Goal: Task Accomplishment & Management: Complete application form

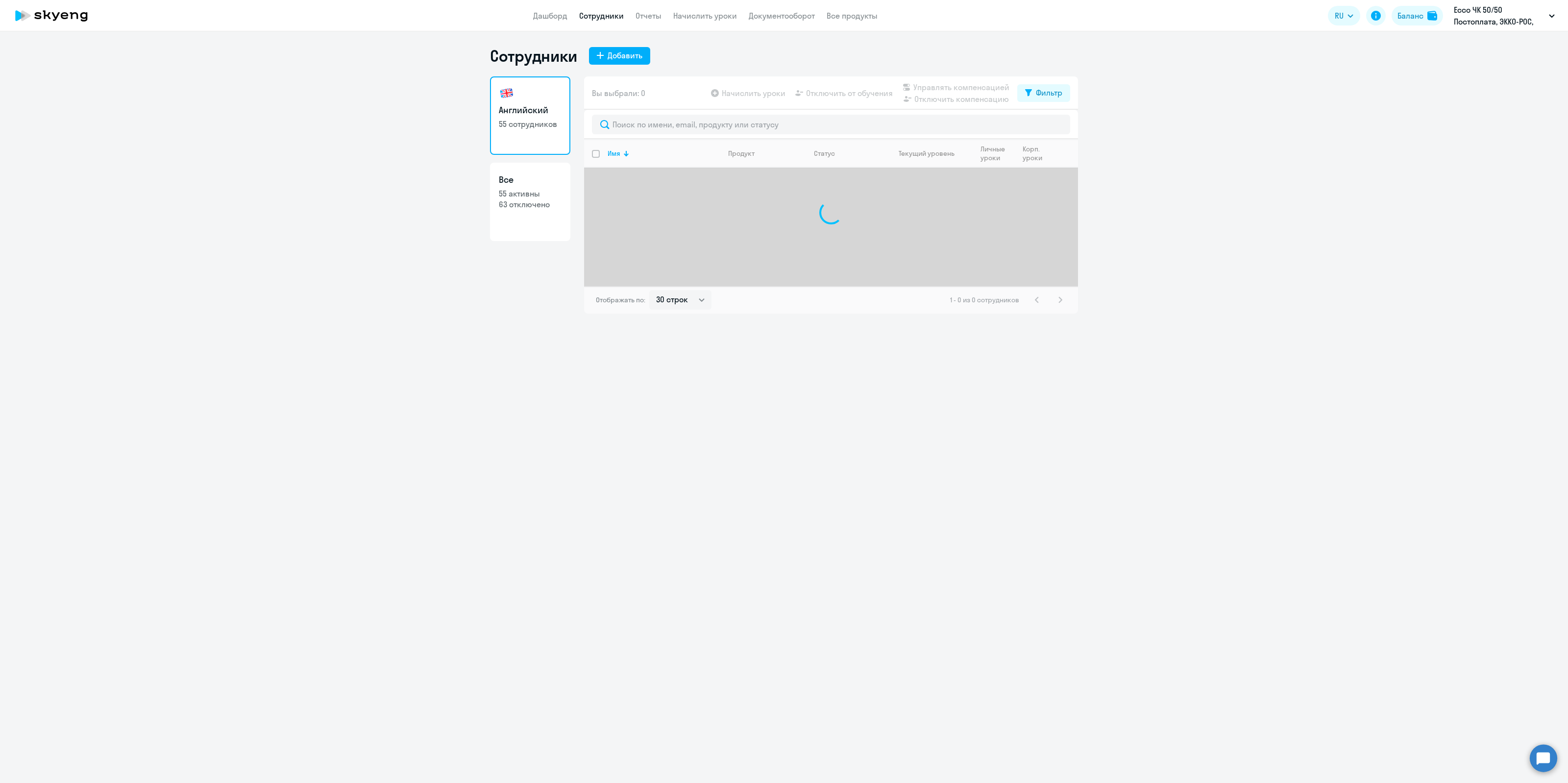
select select "30"
click at [687, 124] on input "text" at bounding box center [831, 125] width 478 height 20
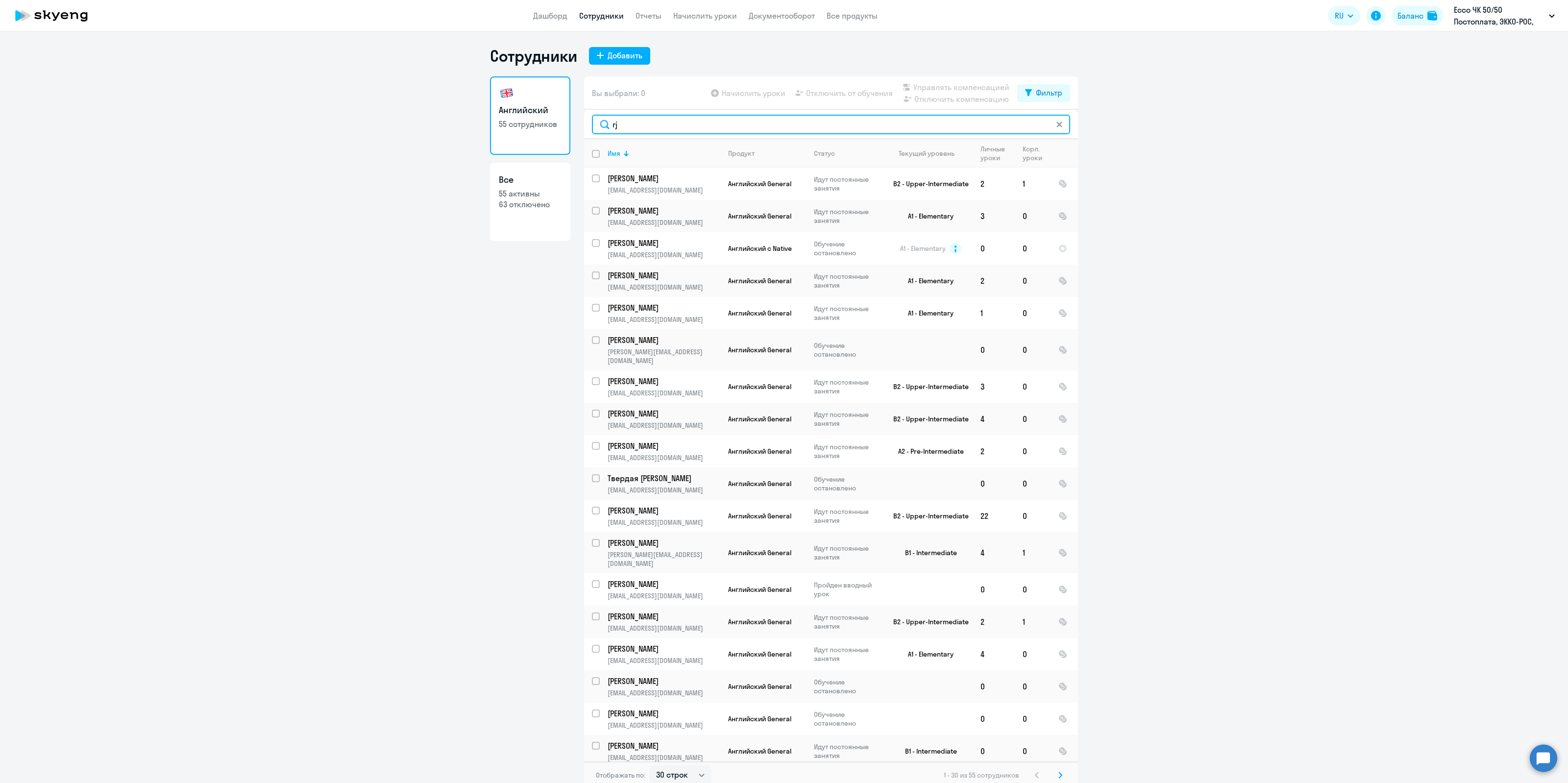
type input "r"
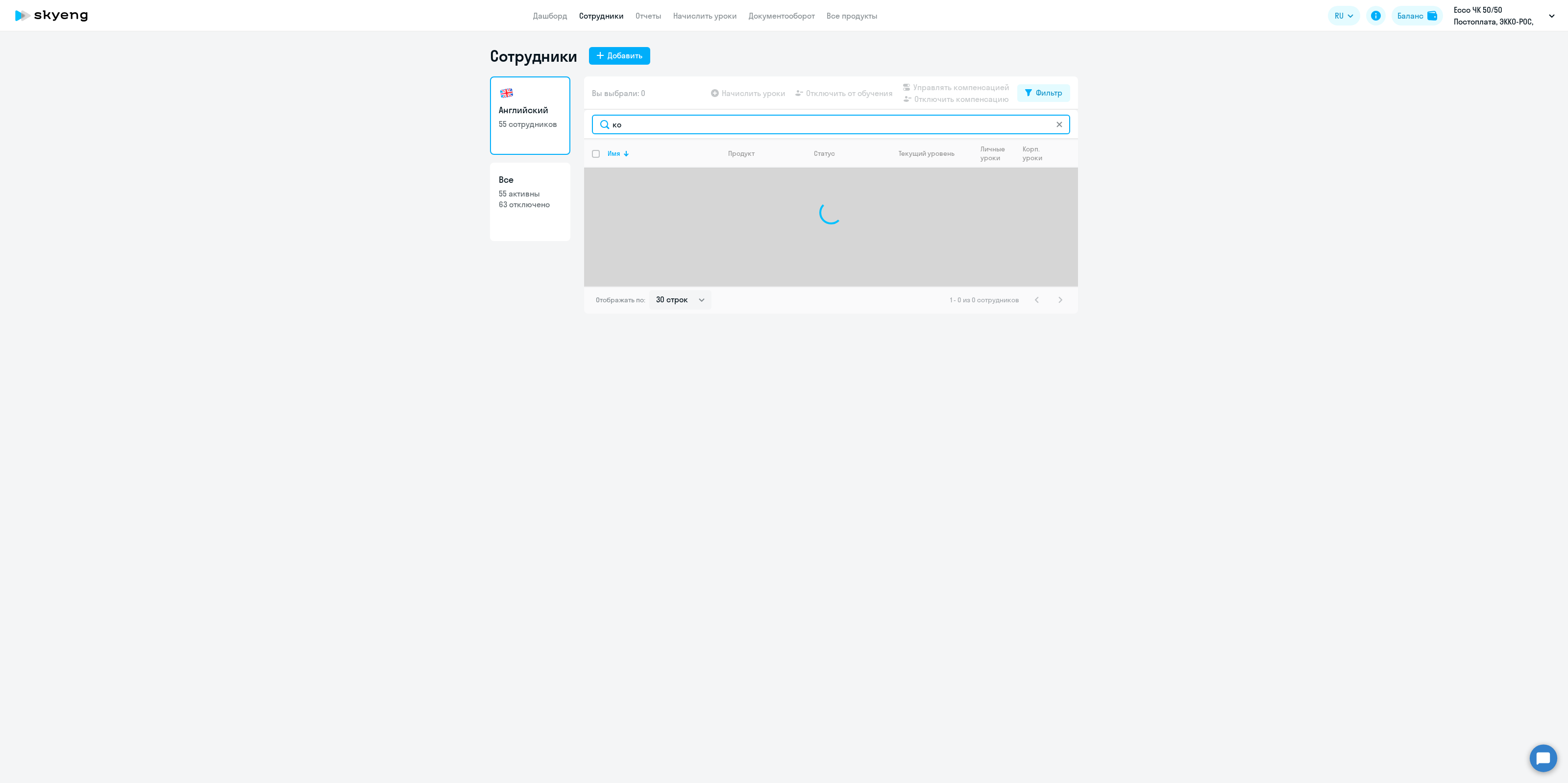
type input "к"
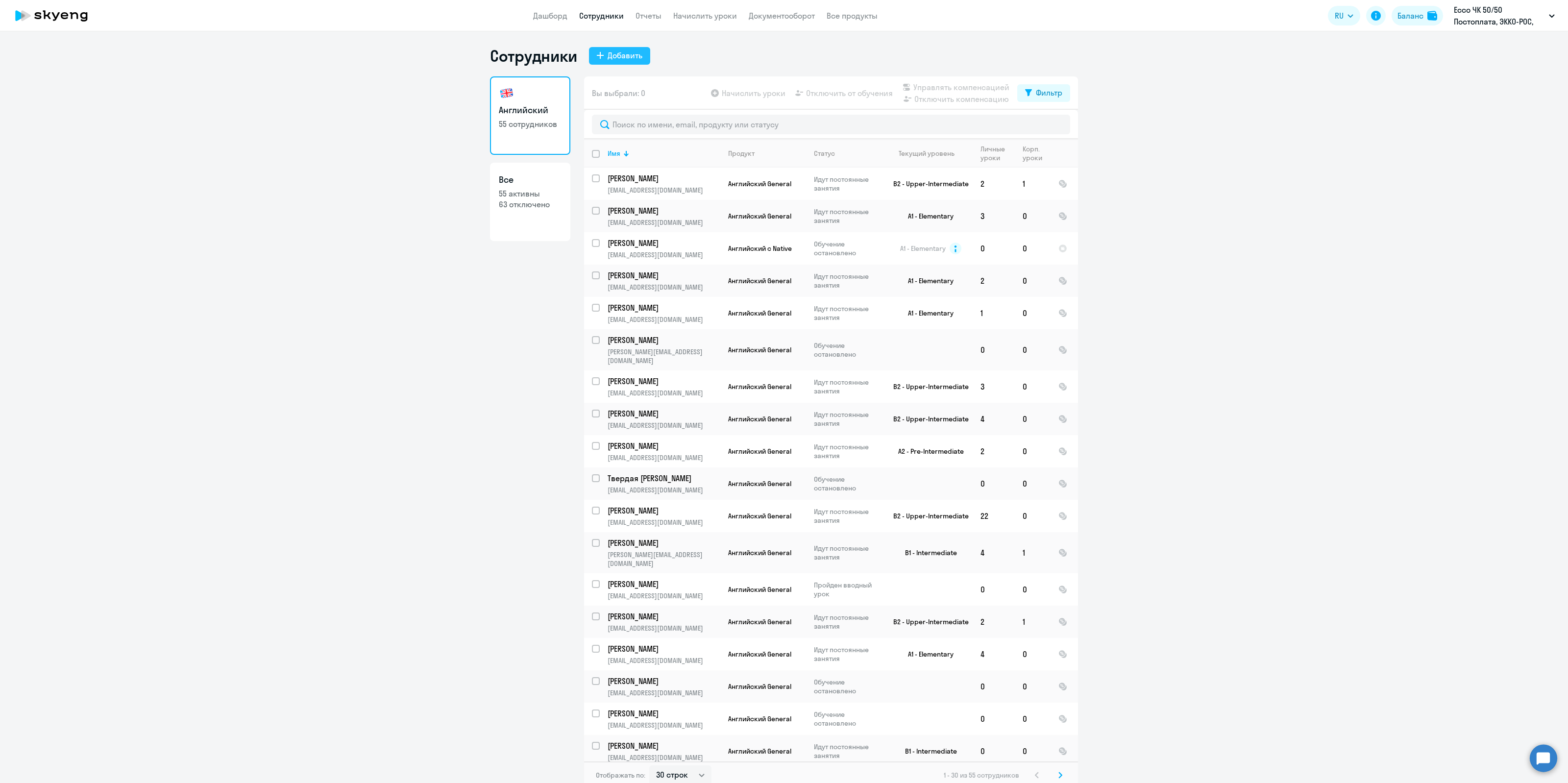
click at [621, 59] on div "Добавить" at bounding box center [625, 55] width 34 height 12
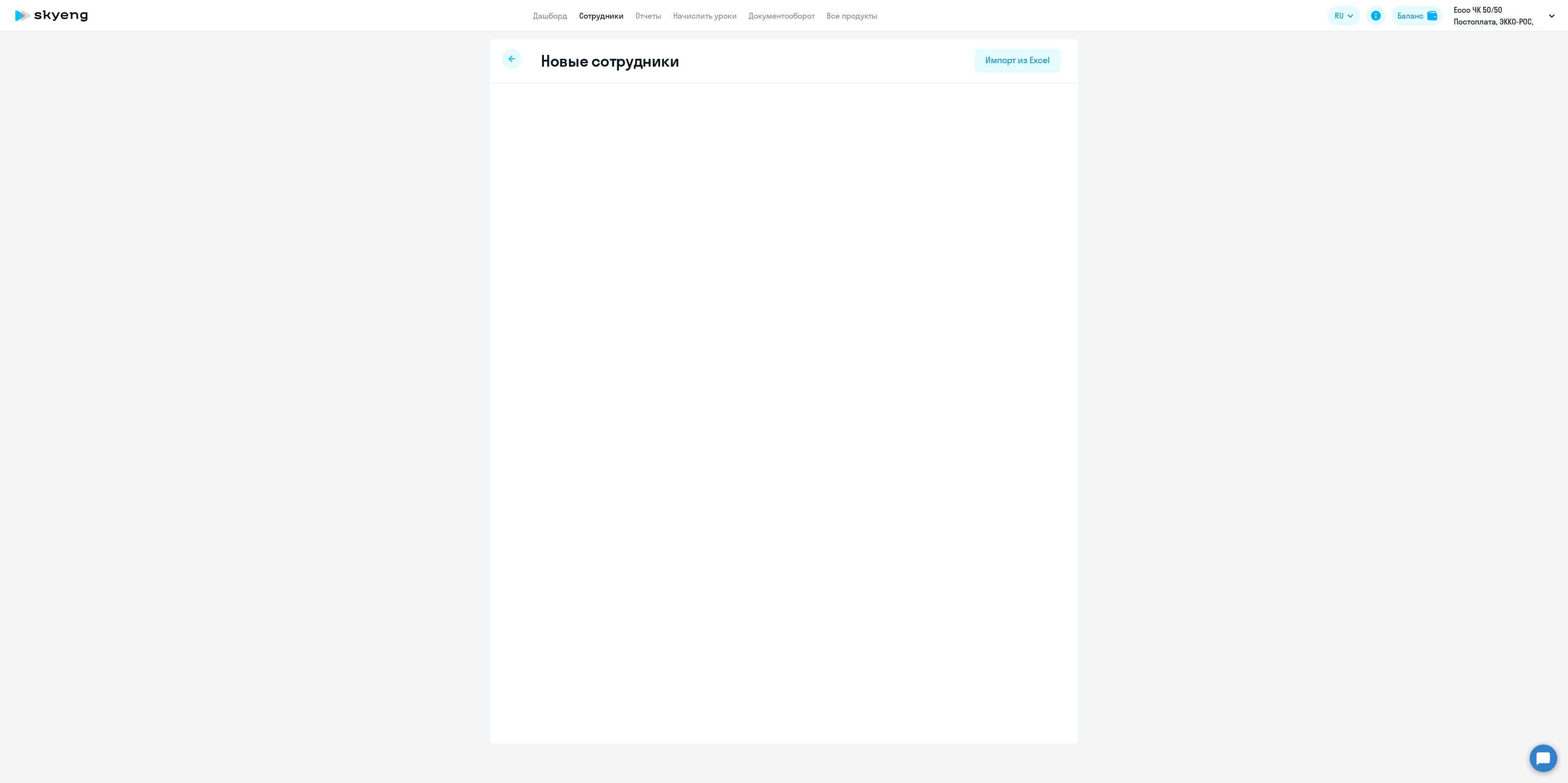
select select "english_adult_not_native_speaker"
select select "3"
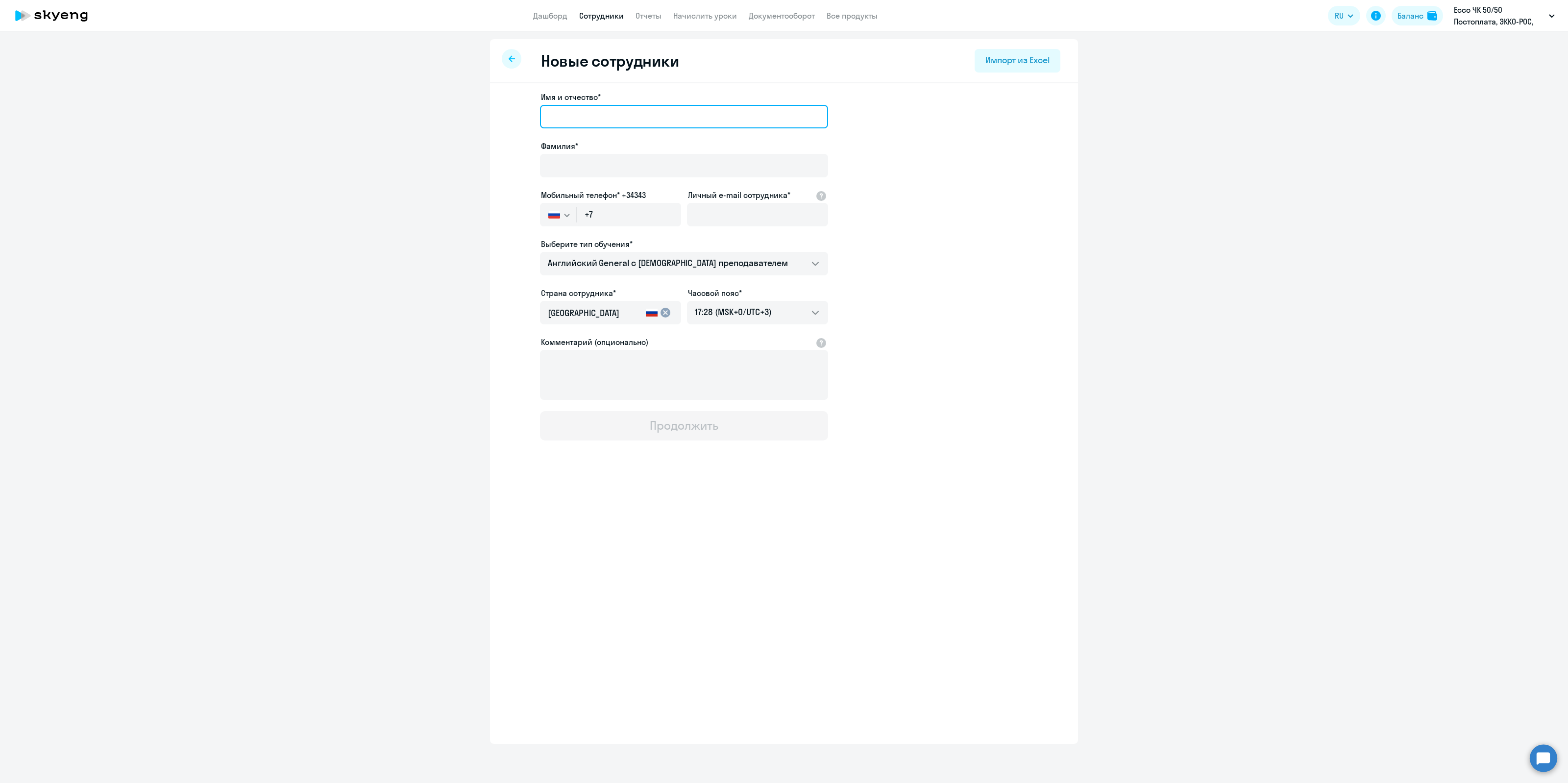
click at [616, 119] on input "Имя и отчество*" at bounding box center [684, 116] width 288 height 23
type input "[PERSON_NAME]"
type input "Коротких"
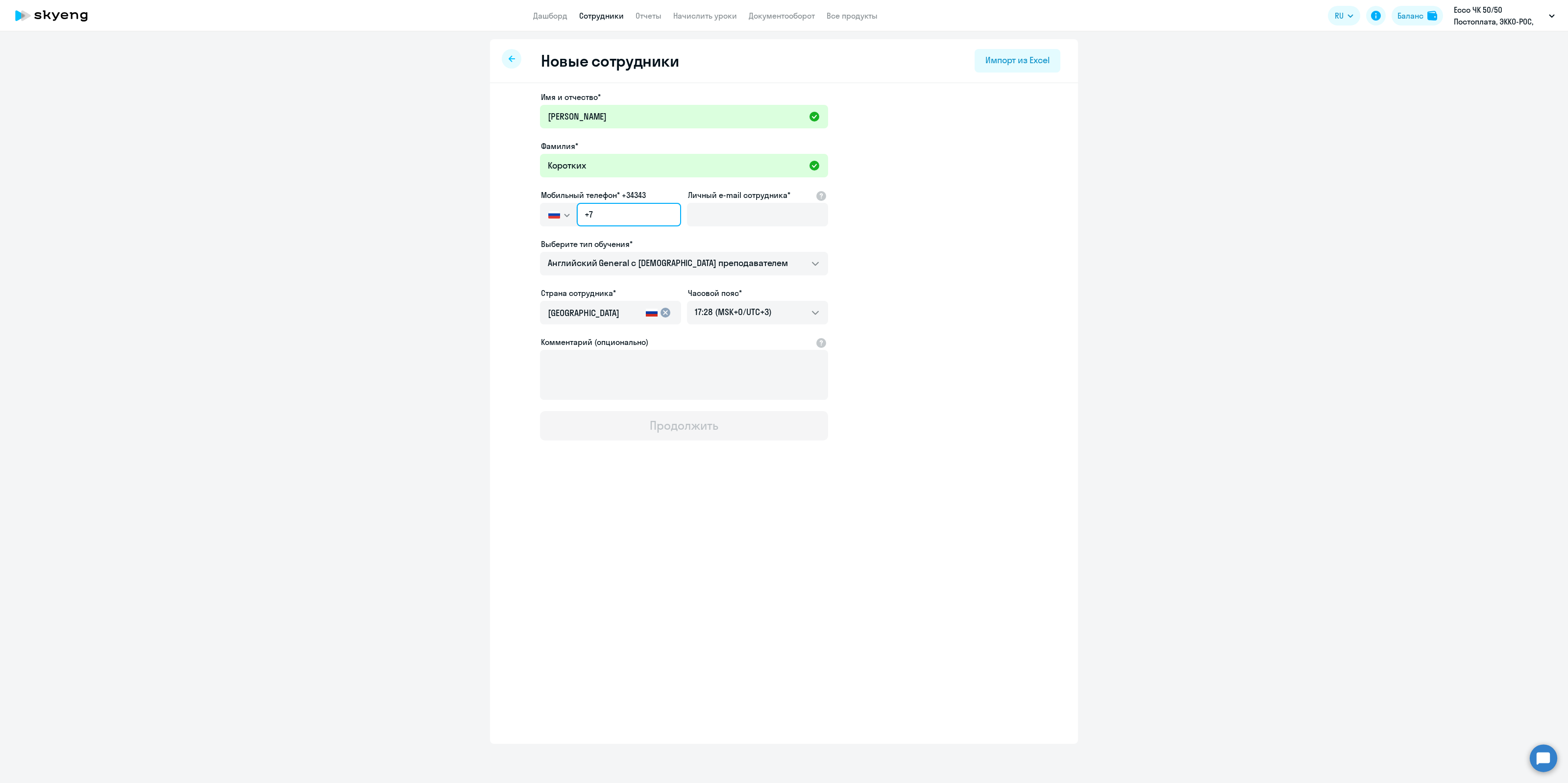
paste input "[PHONE_NUMBER]"
type input "[PHONE_NUMBER]"
click at [763, 213] on input "Личный e-mail сотрудника*" at bounding box center [757, 214] width 141 height 23
type input "е"
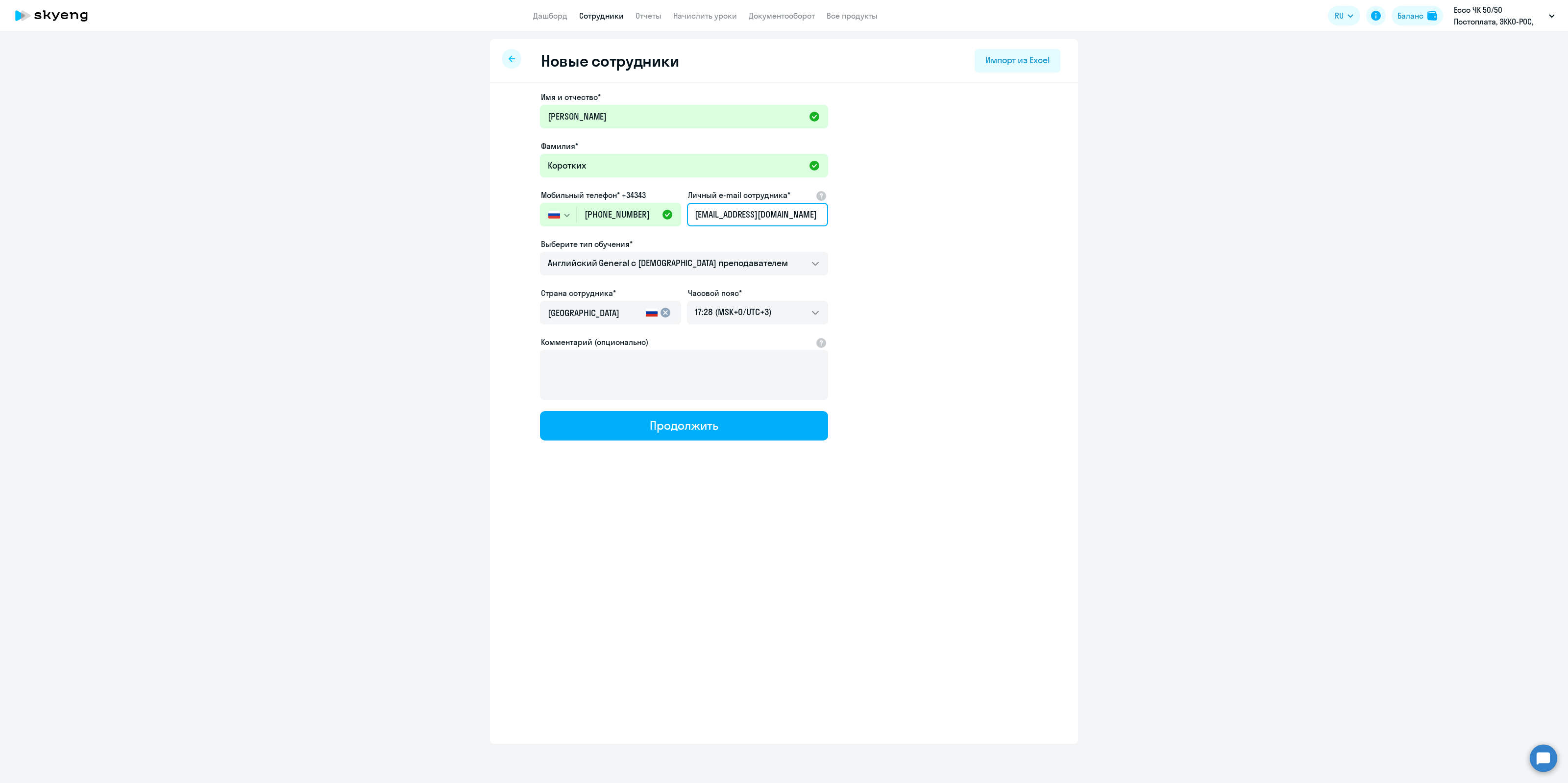
type input "[EMAIL_ADDRESS][DOMAIN_NAME]"
click at [618, 215] on input "[PHONE_NUMBER]" at bounding box center [629, 214] width 104 height 23
click at [669, 430] on div "Продолжить" at bounding box center [684, 425] width 68 height 15
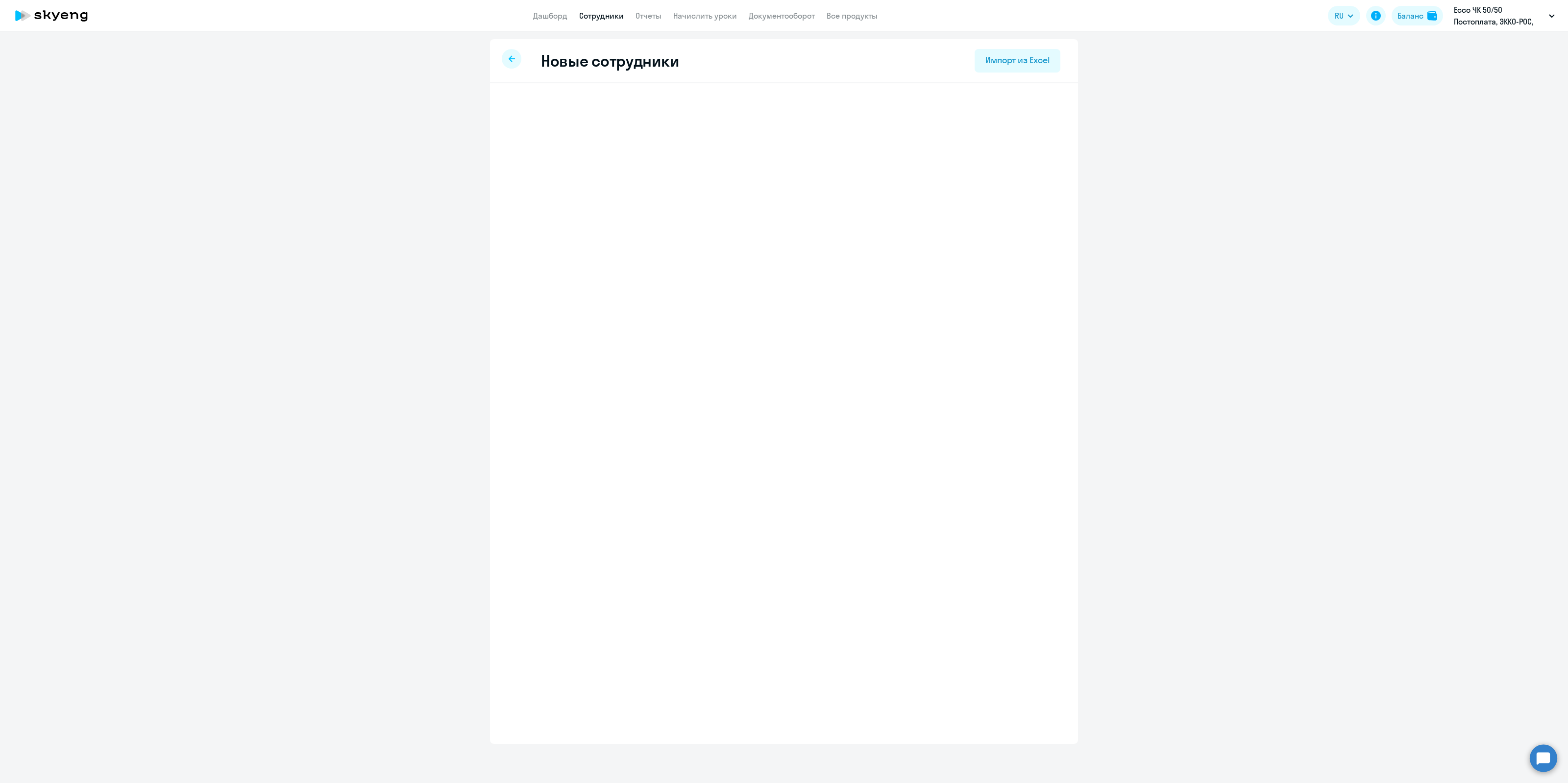
select select "english_adult_not_native_speaker"
select select "3"
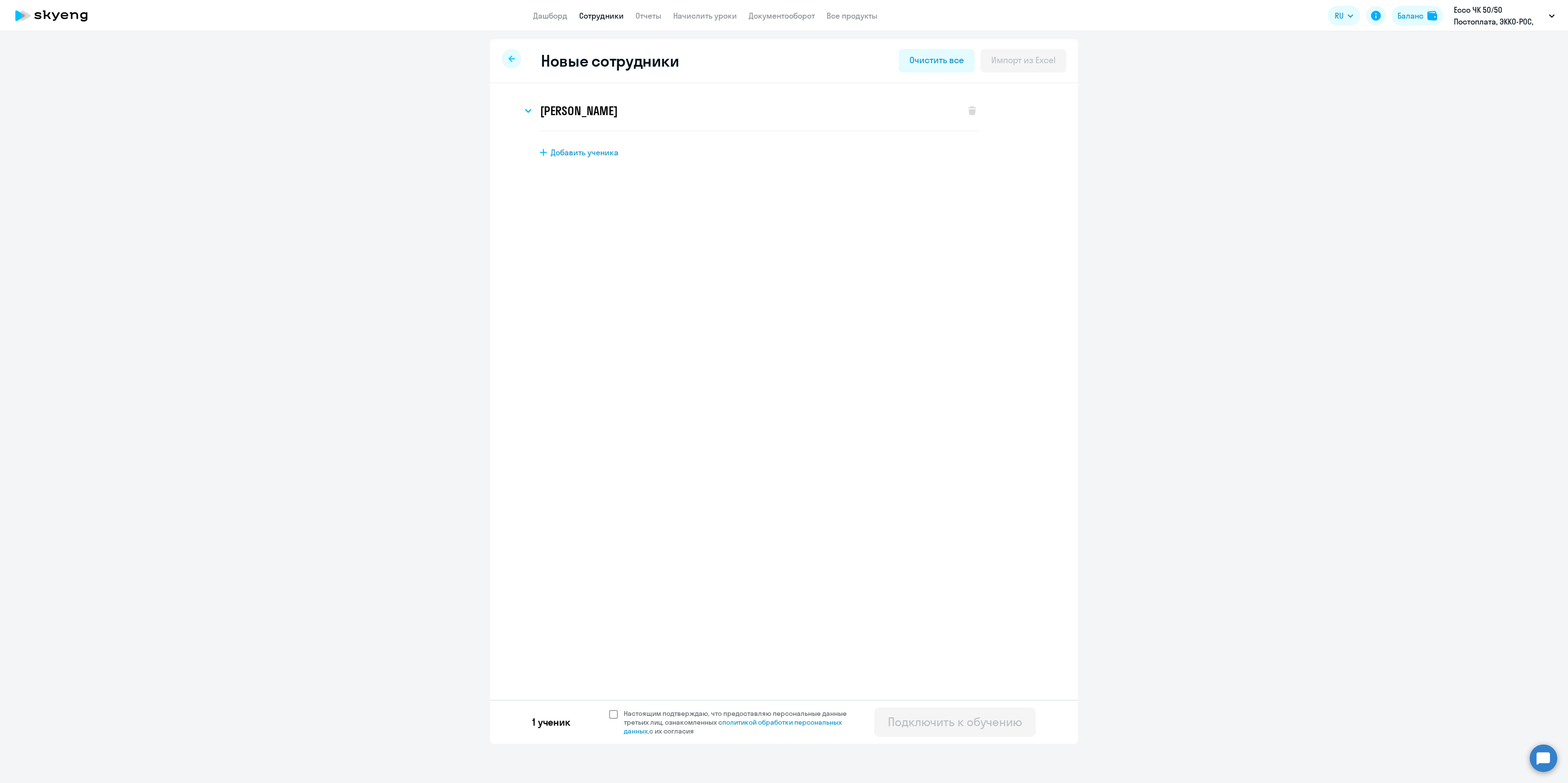
click at [616, 718] on span at bounding box center [613, 714] width 9 height 9
click at [609, 709] on input "Настоящим подтверждаю, что предоставляю персональные данные третьих лиц, ознако…" at bounding box center [608, 708] width 1 height 1
checkbox input "true"
click at [914, 719] on div "Подключить к обучению" at bounding box center [955, 722] width 134 height 15
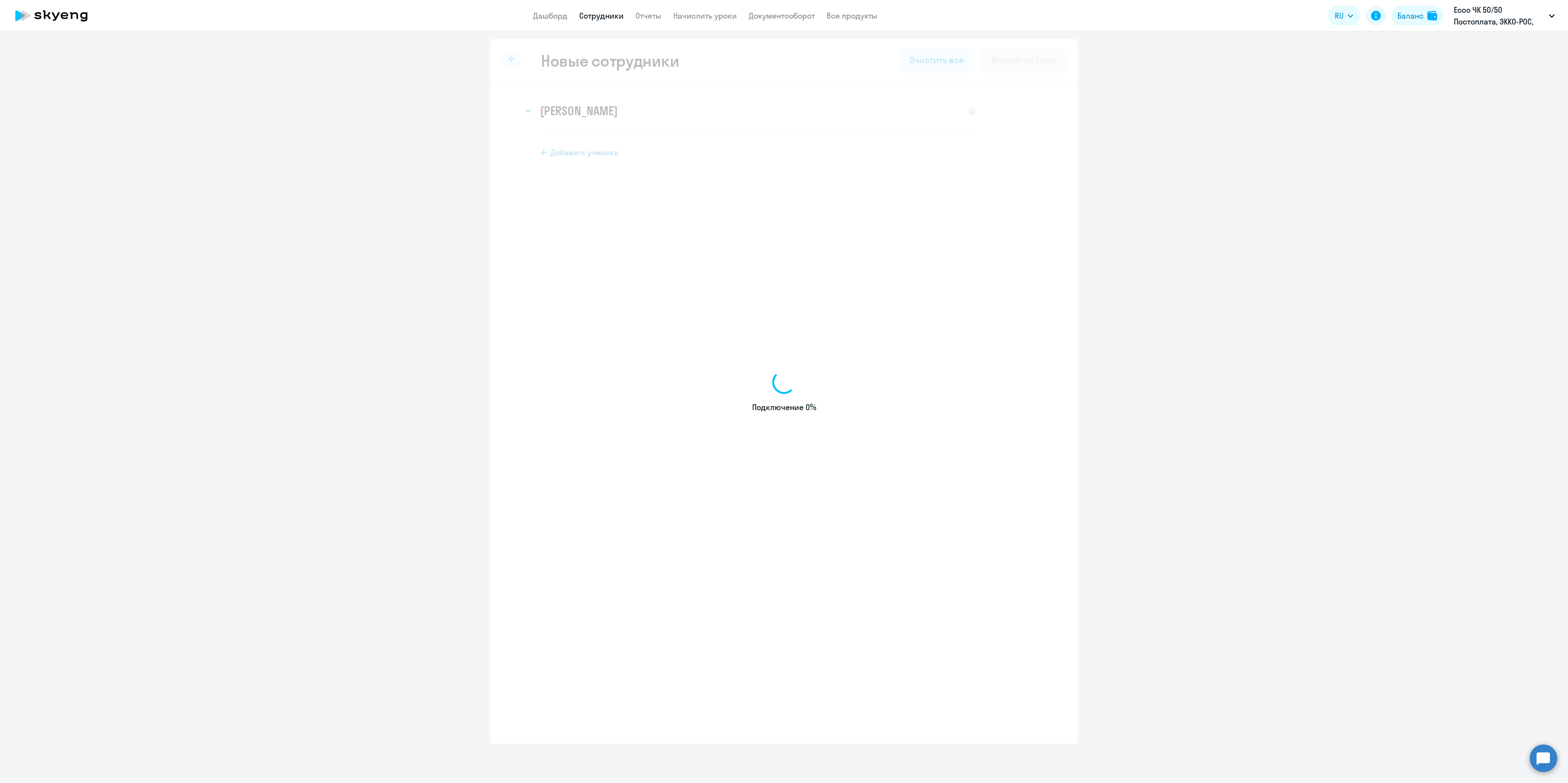
select select "english_adult_not_native_speaker"
select select "3"
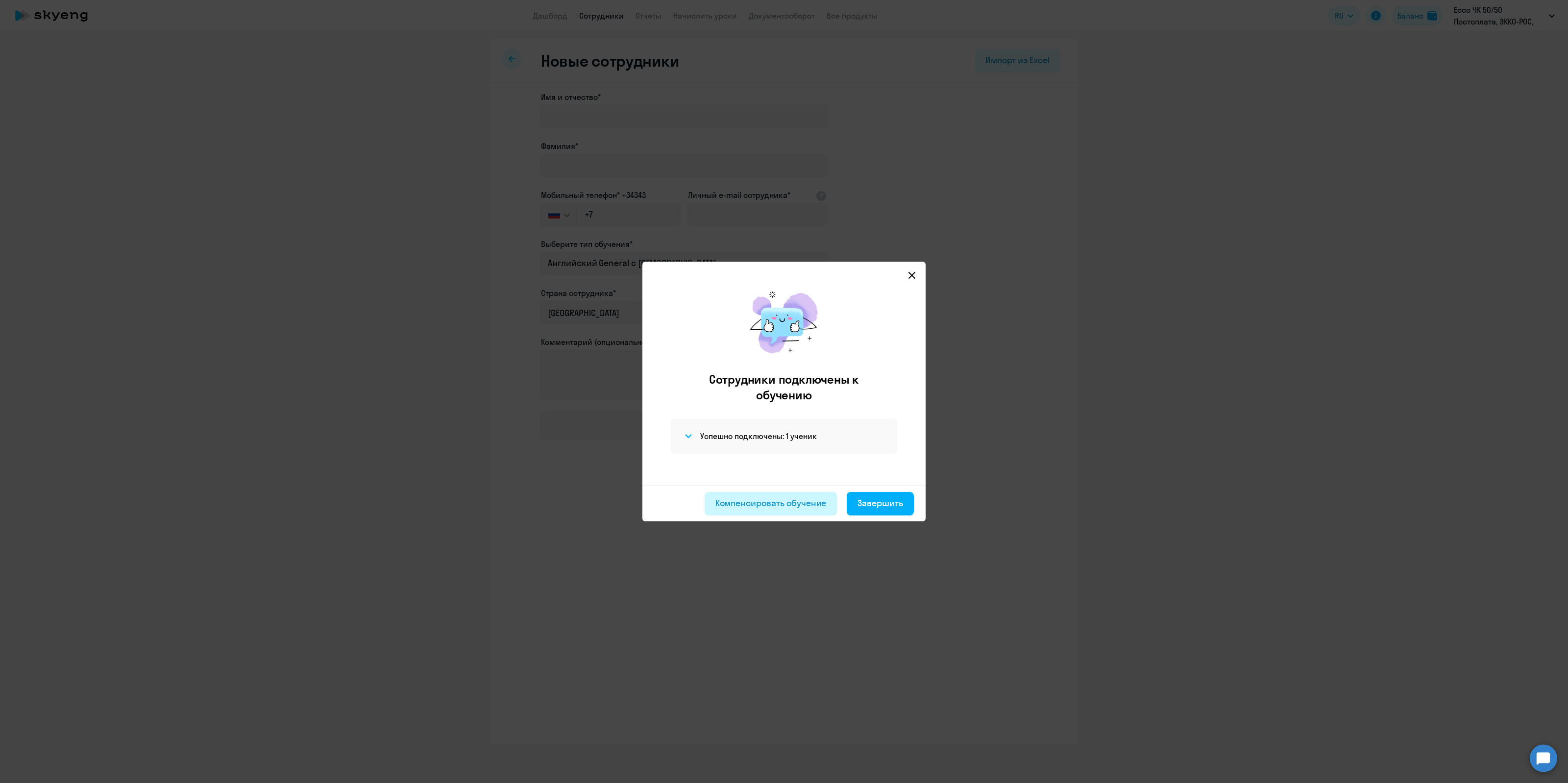
click at [787, 501] on div "Компенсировать обучение" at bounding box center [771, 503] width 111 height 13
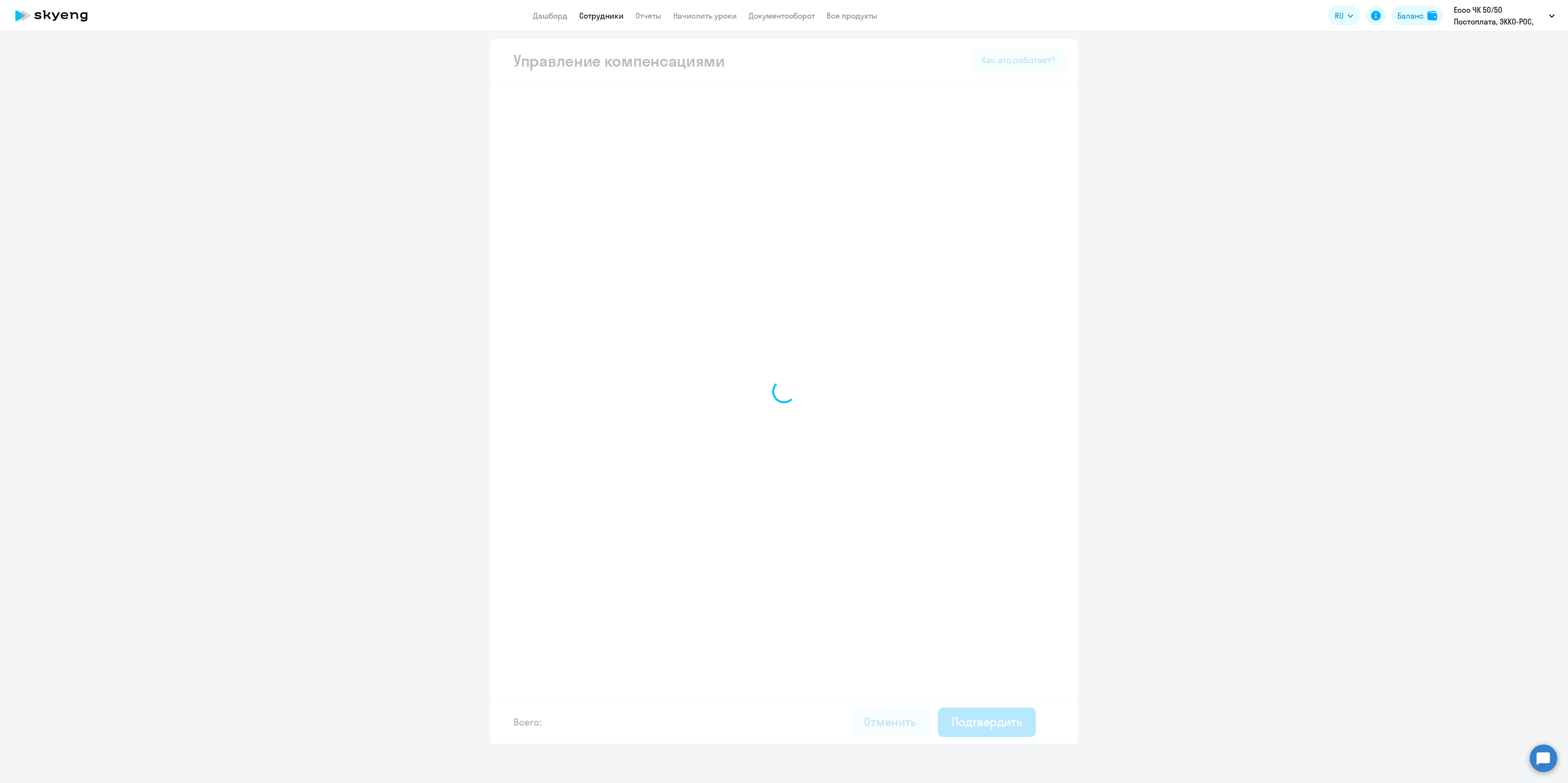
select select "MONTHLY"
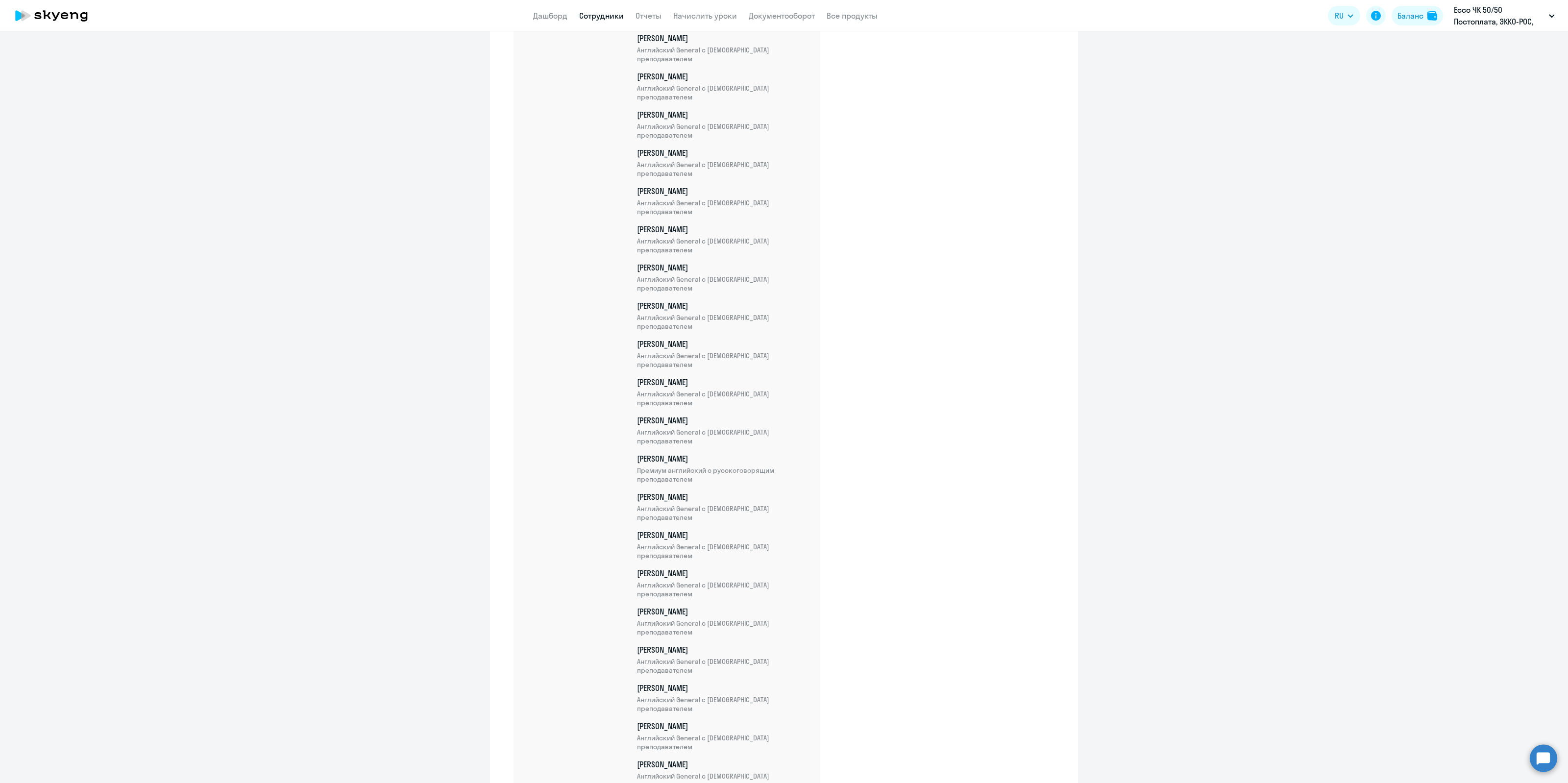
scroll to position [1762, 0]
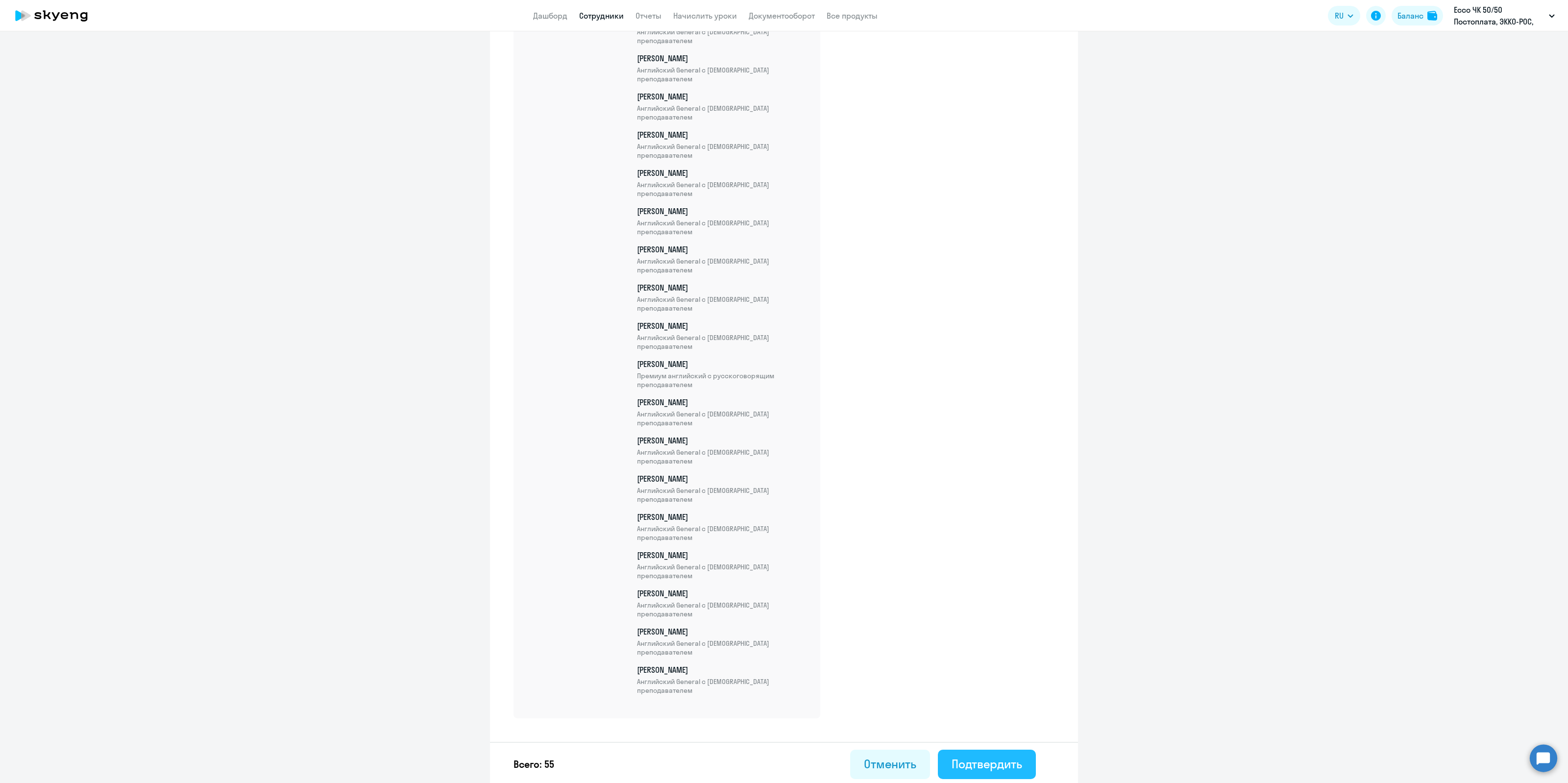
click at [979, 750] on button "Подтвердить" at bounding box center [986, 765] width 98 height 30
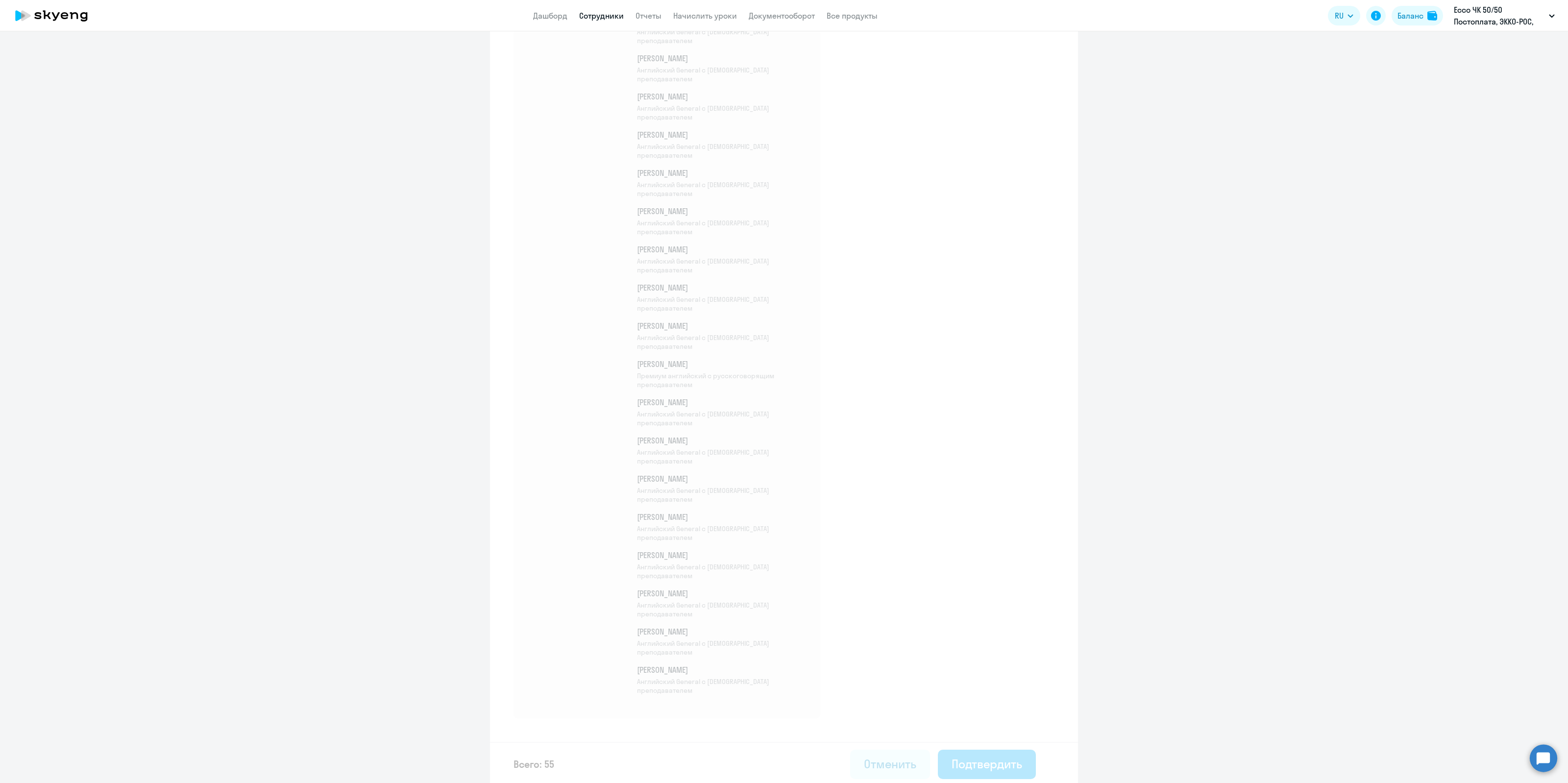
select select "30"
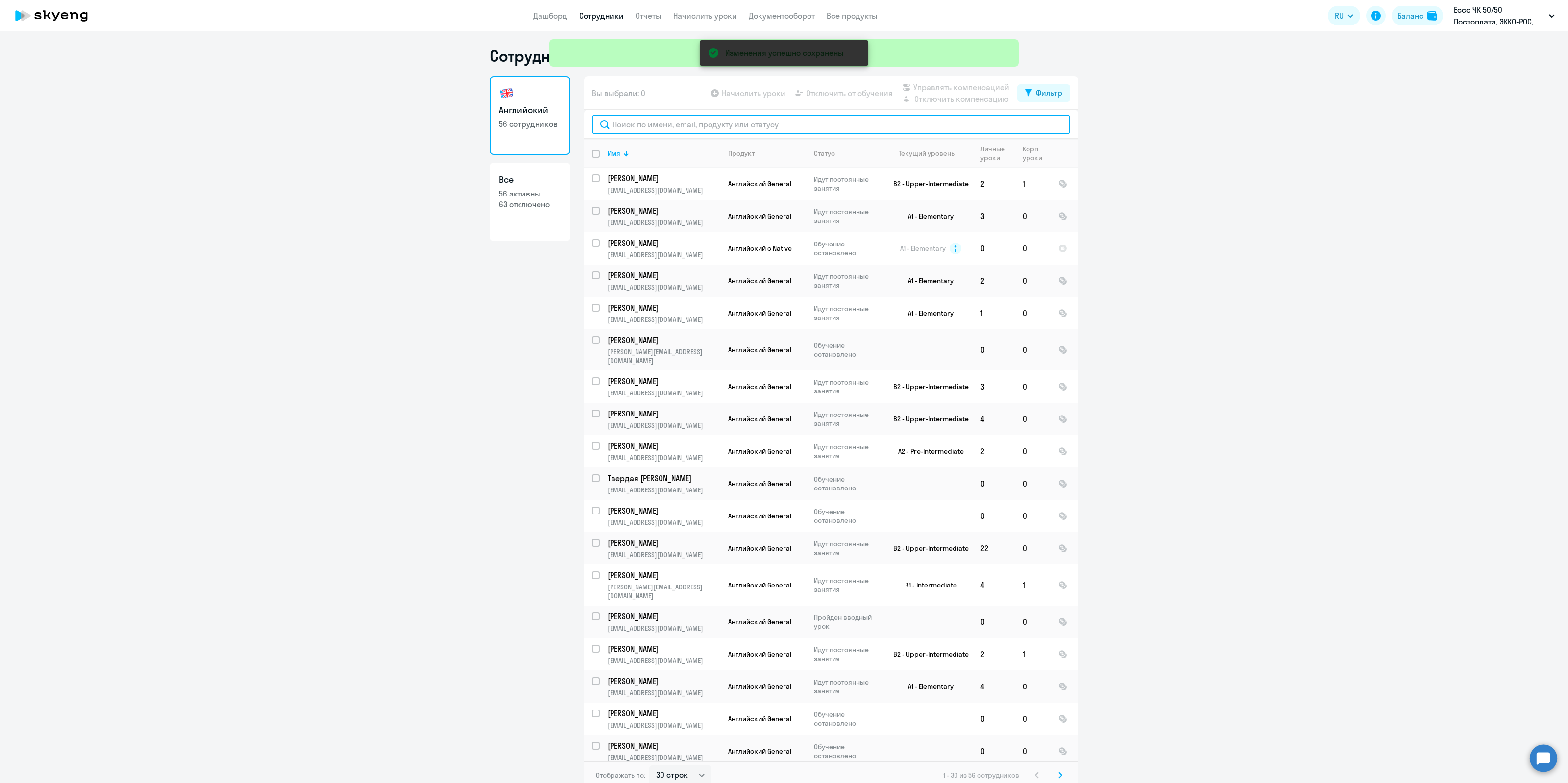
click at [663, 128] on input "text" at bounding box center [831, 125] width 478 height 20
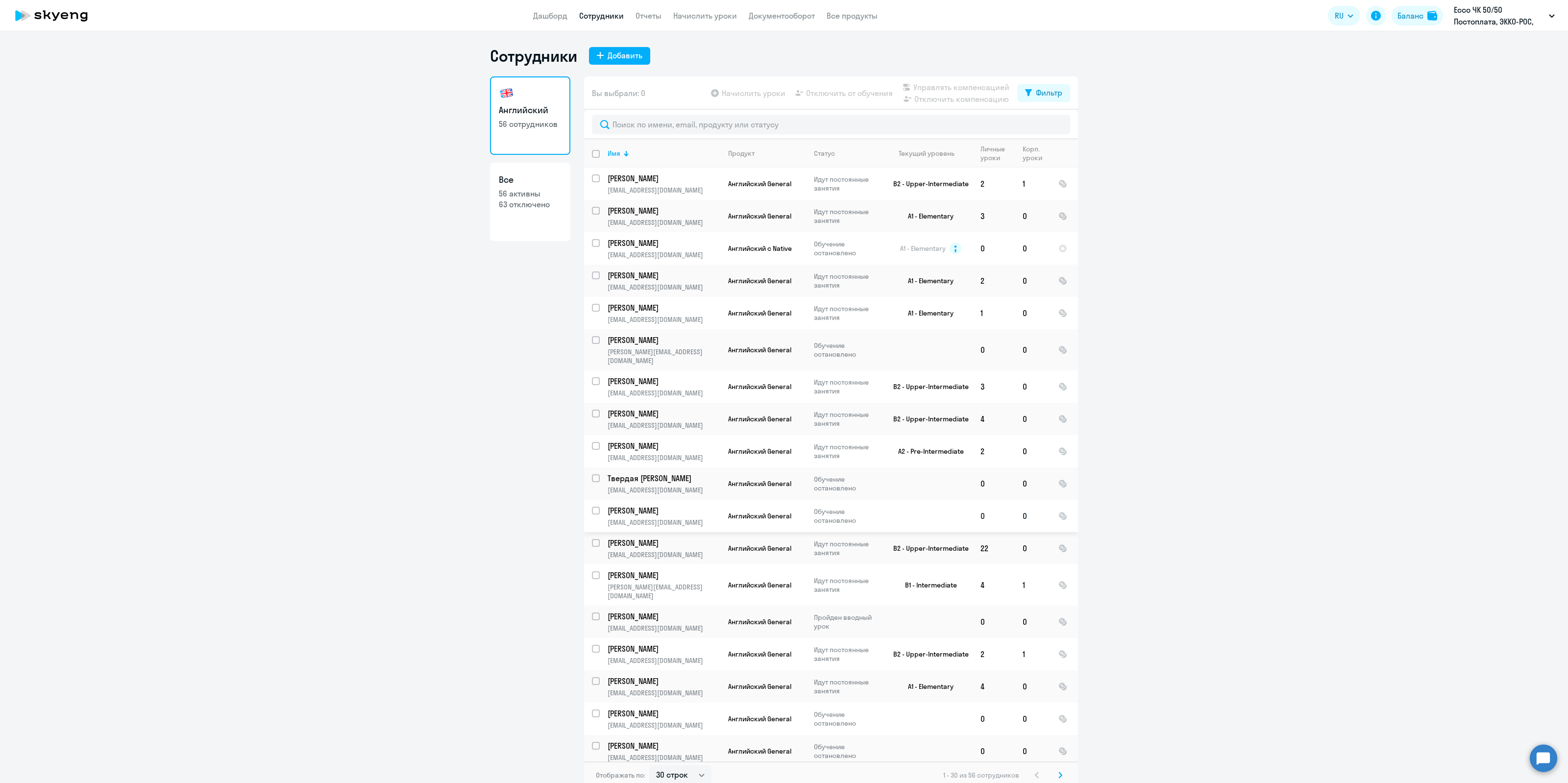
click at [619, 505] on p "[PERSON_NAME]" at bounding box center [663, 510] width 110 height 11
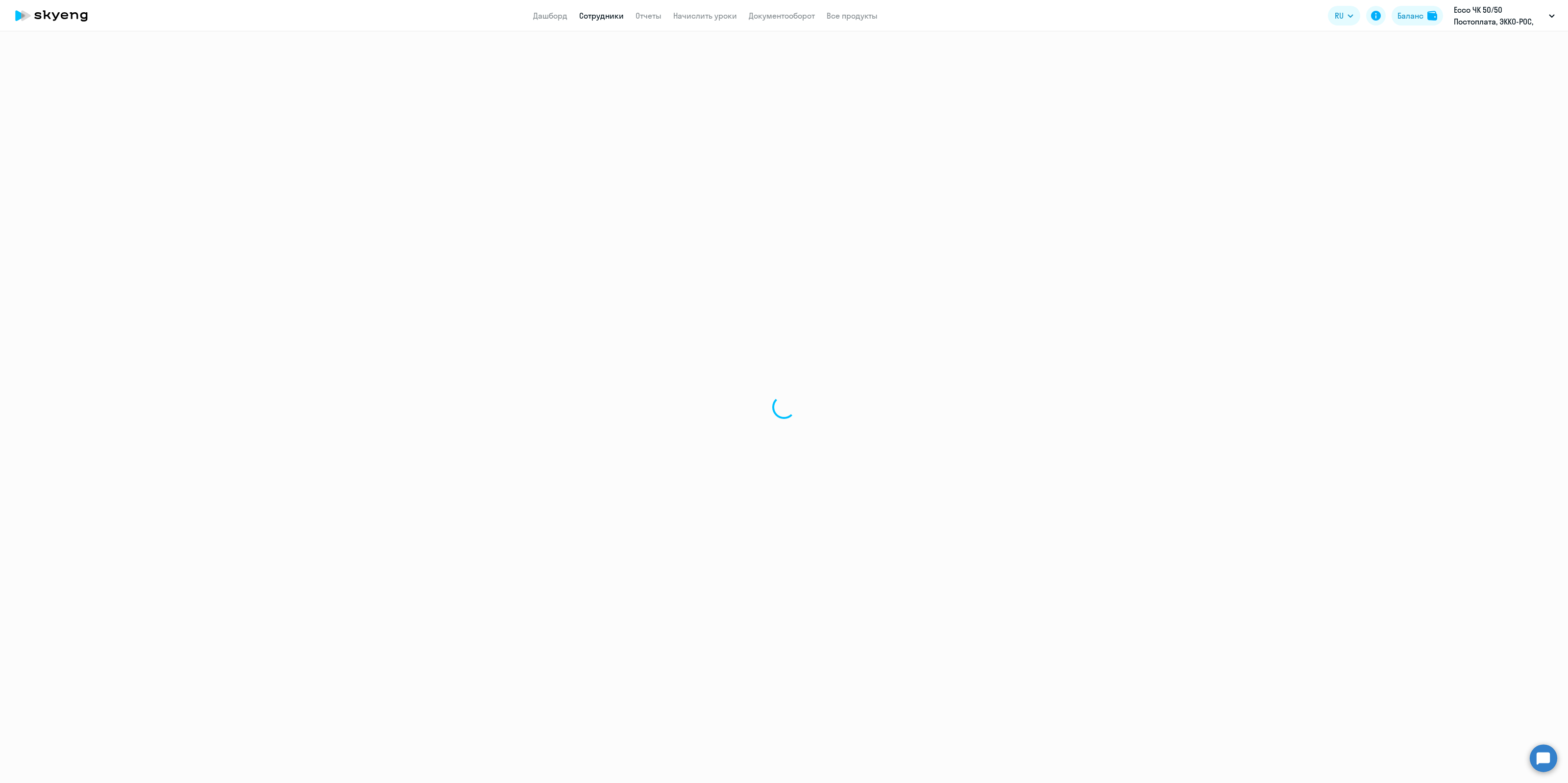
select select "english"
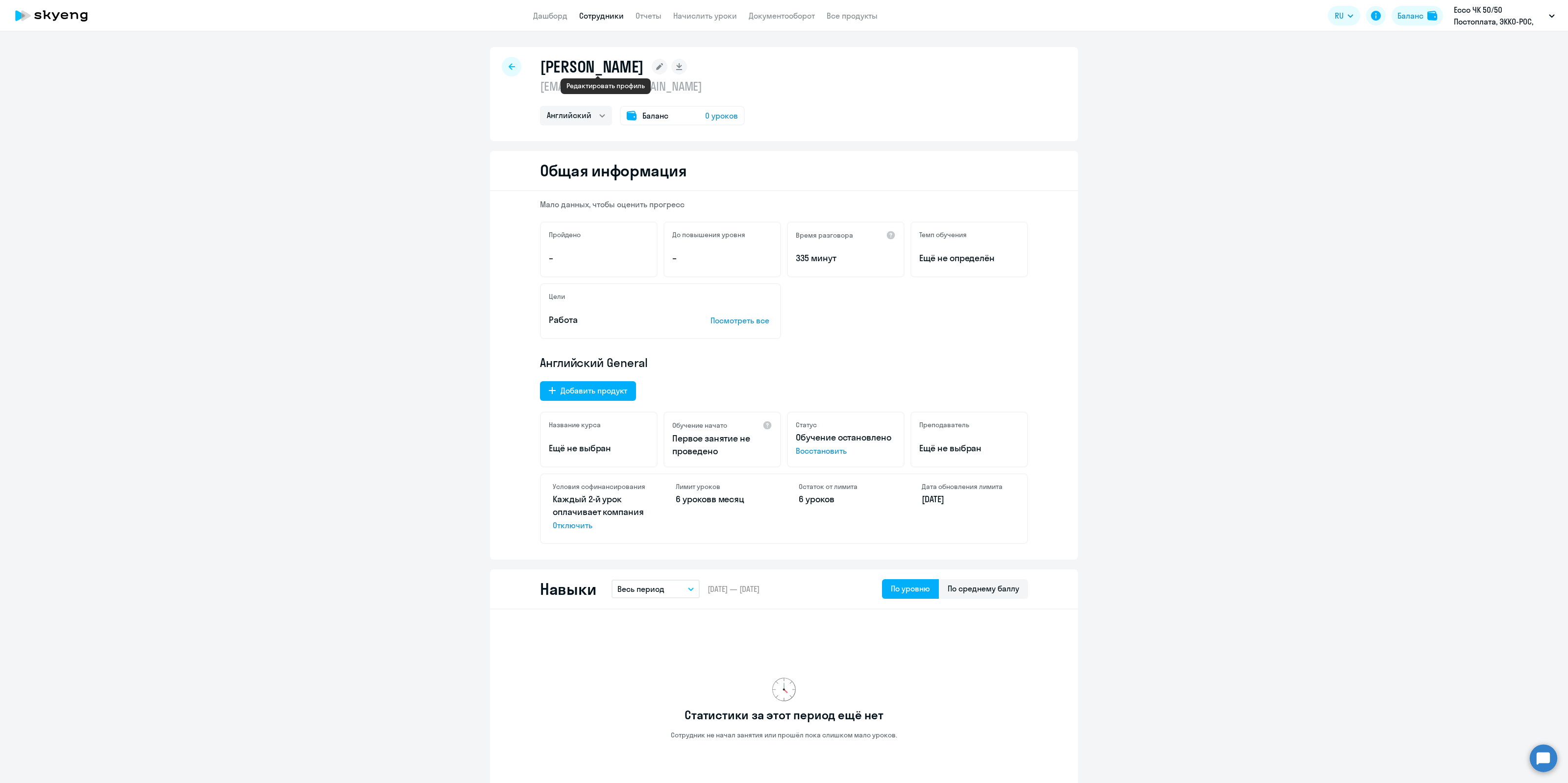
click at [651, 69] on rect at bounding box center [659, 67] width 15 height 15
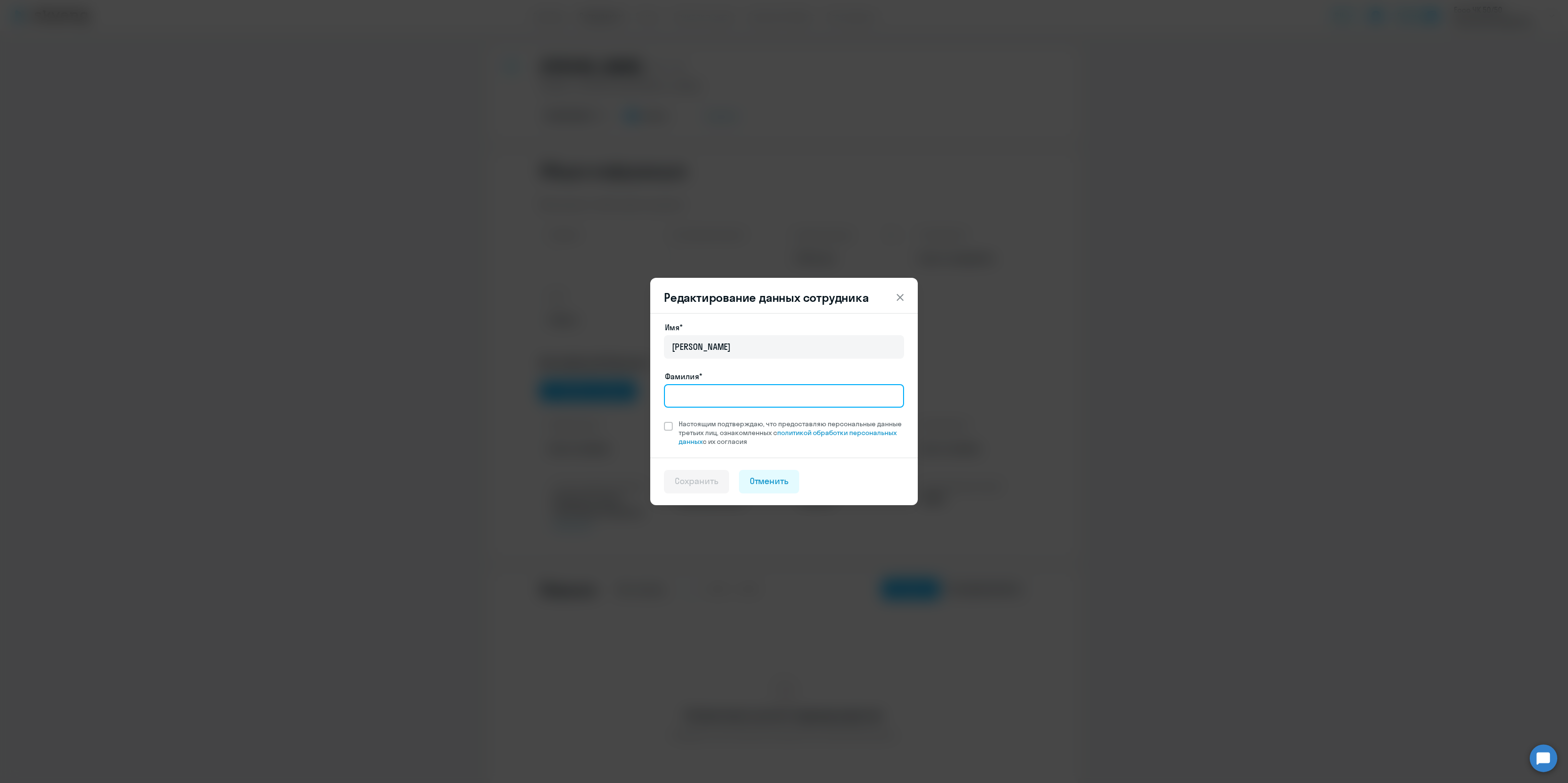
click at [694, 400] on input "Фамилия*" at bounding box center [784, 395] width 240 height 23
type input "R"
type input "Коротких"
click at [670, 422] on span at bounding box center [668, 426] width 9 height 9
click at [664, 419] on input "Настоящим подтверждаю, что предоставляю персональные данные третьих лиц, ознако…" at bounding box center [663, 419] width 1 height 1
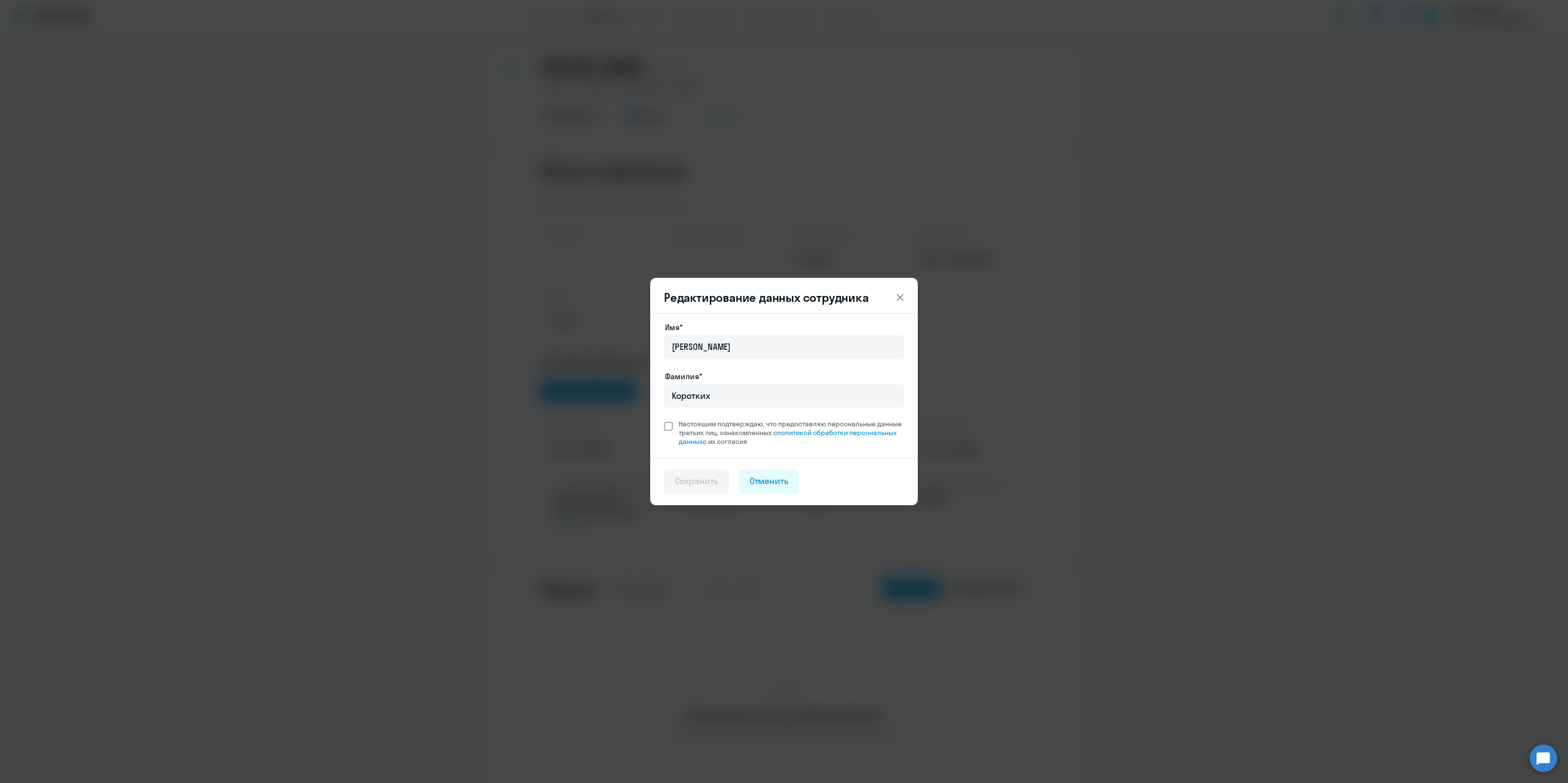
checkbox input "true"
click at [694, 471] on button "Сохранить" at bounding box center [696, 481] width 65 height 23
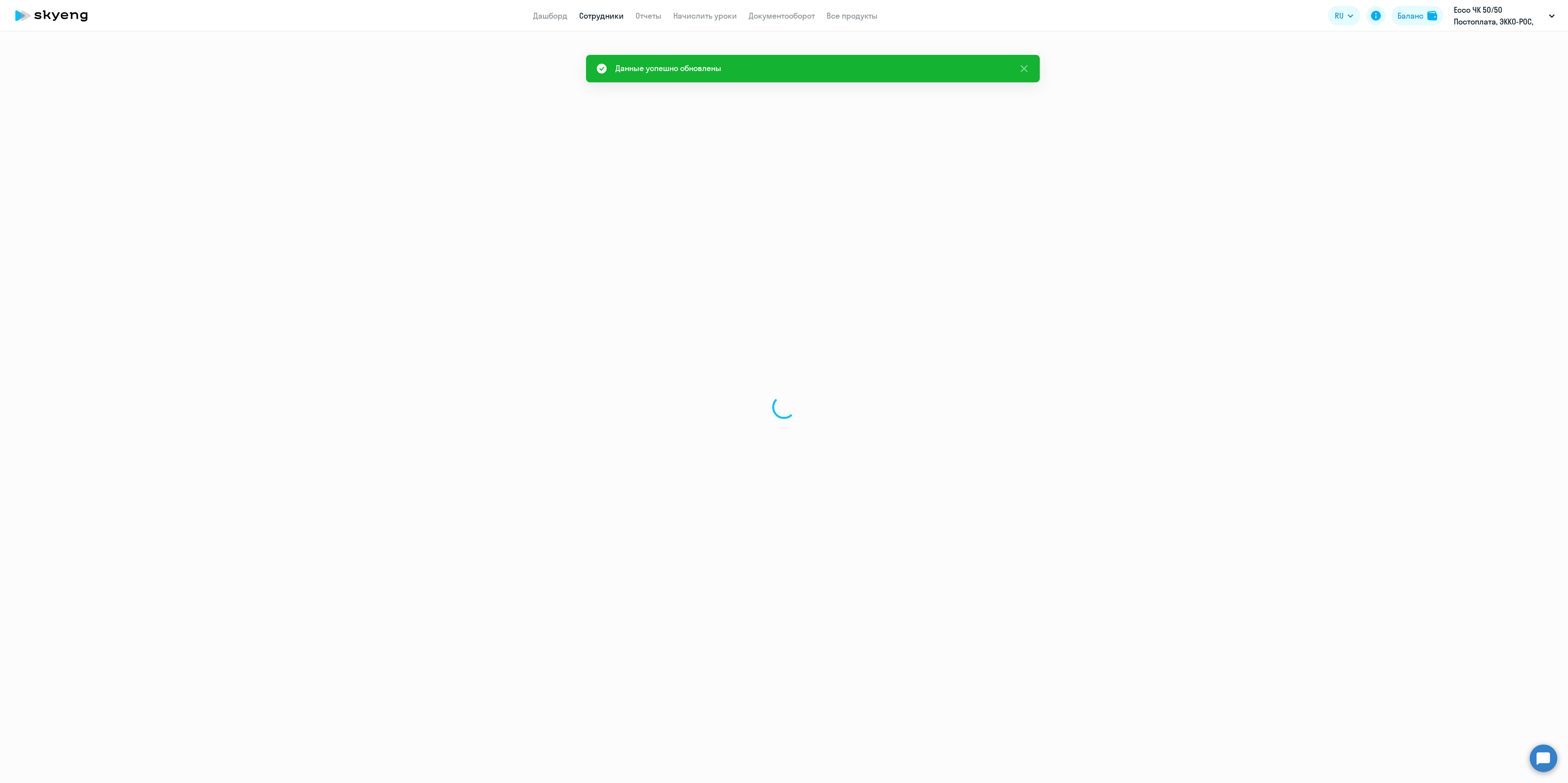
select select "english"
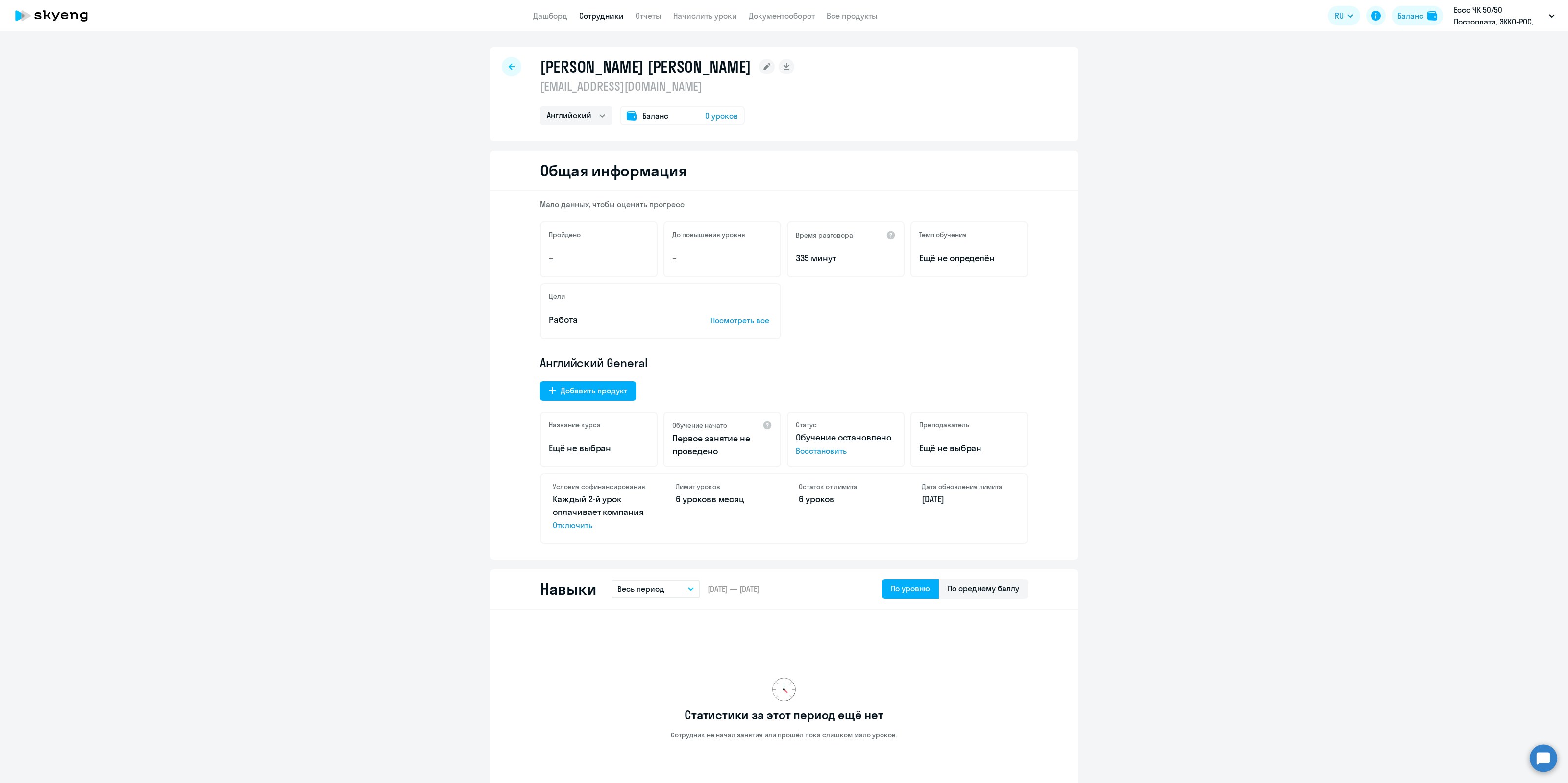
click at [509, 64] on icon at bounding box center [511, 67] width 6 height 7
select select "30"
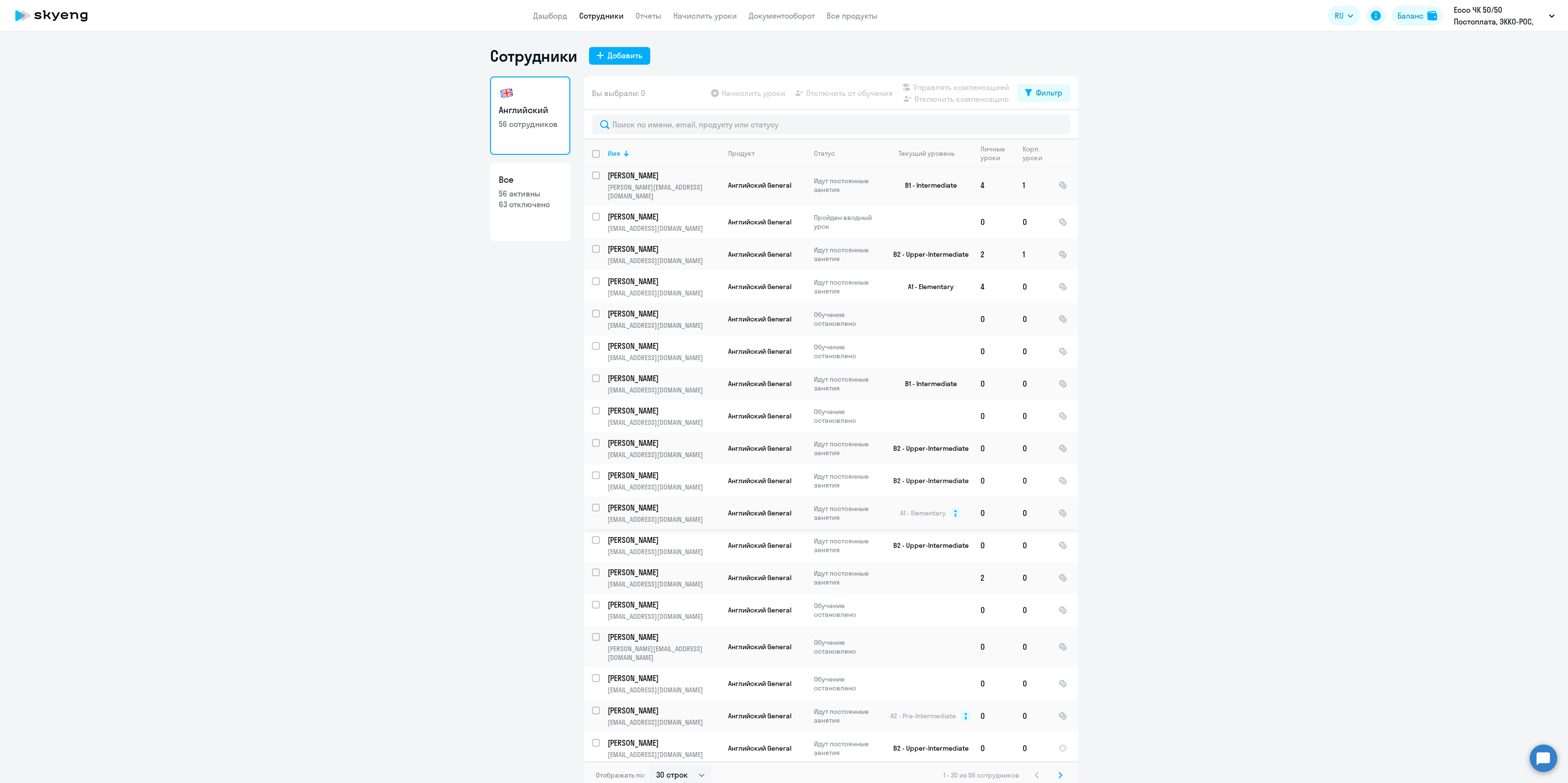
scroll to position [368, 0]
click at [655, 130] on input "text" at bounding box center [831, 125] width 478 height 20
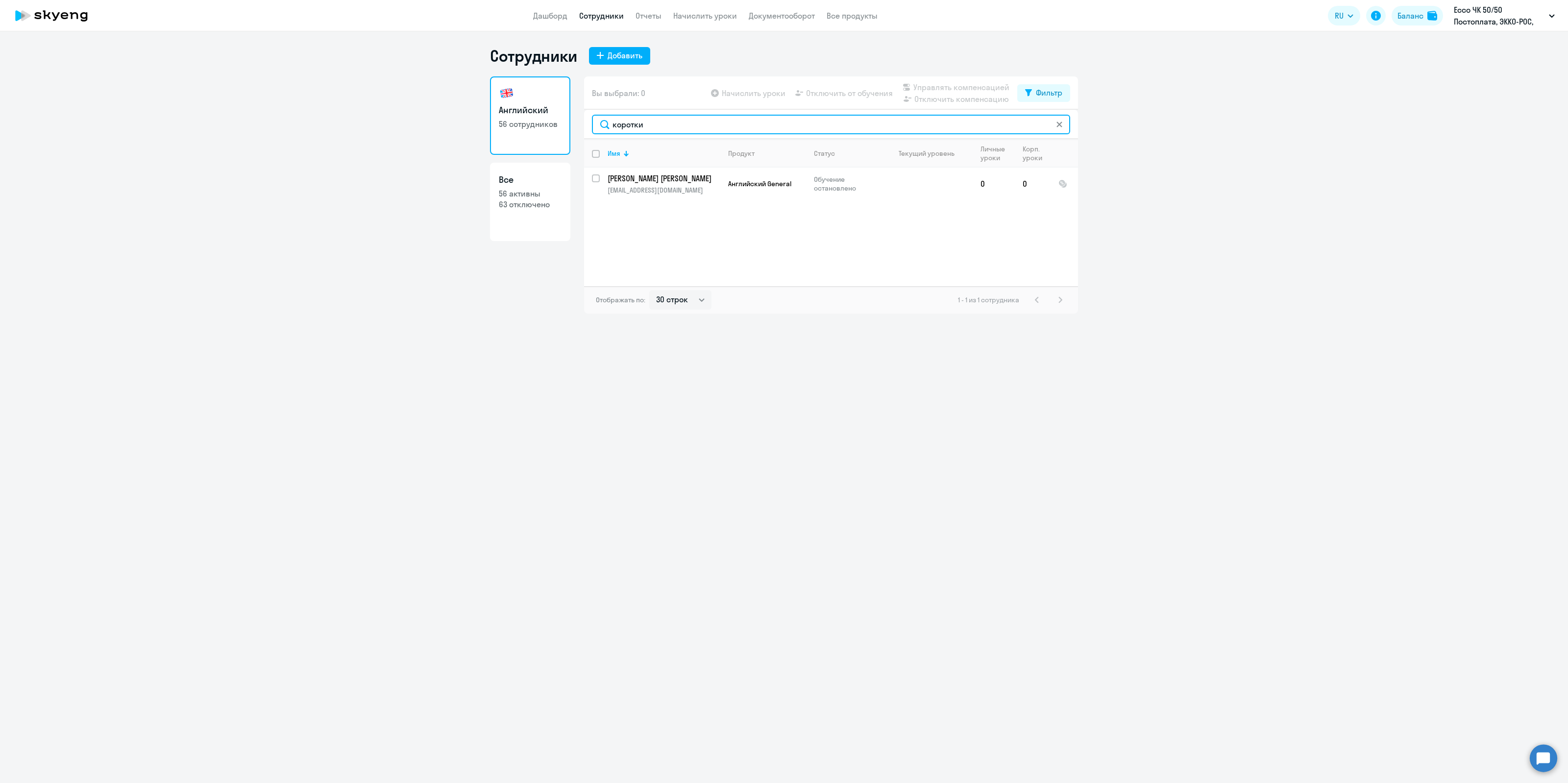
type input "коротки"
click at [23, 11] on icon at bounding box center [25, 15] width 9 height 11
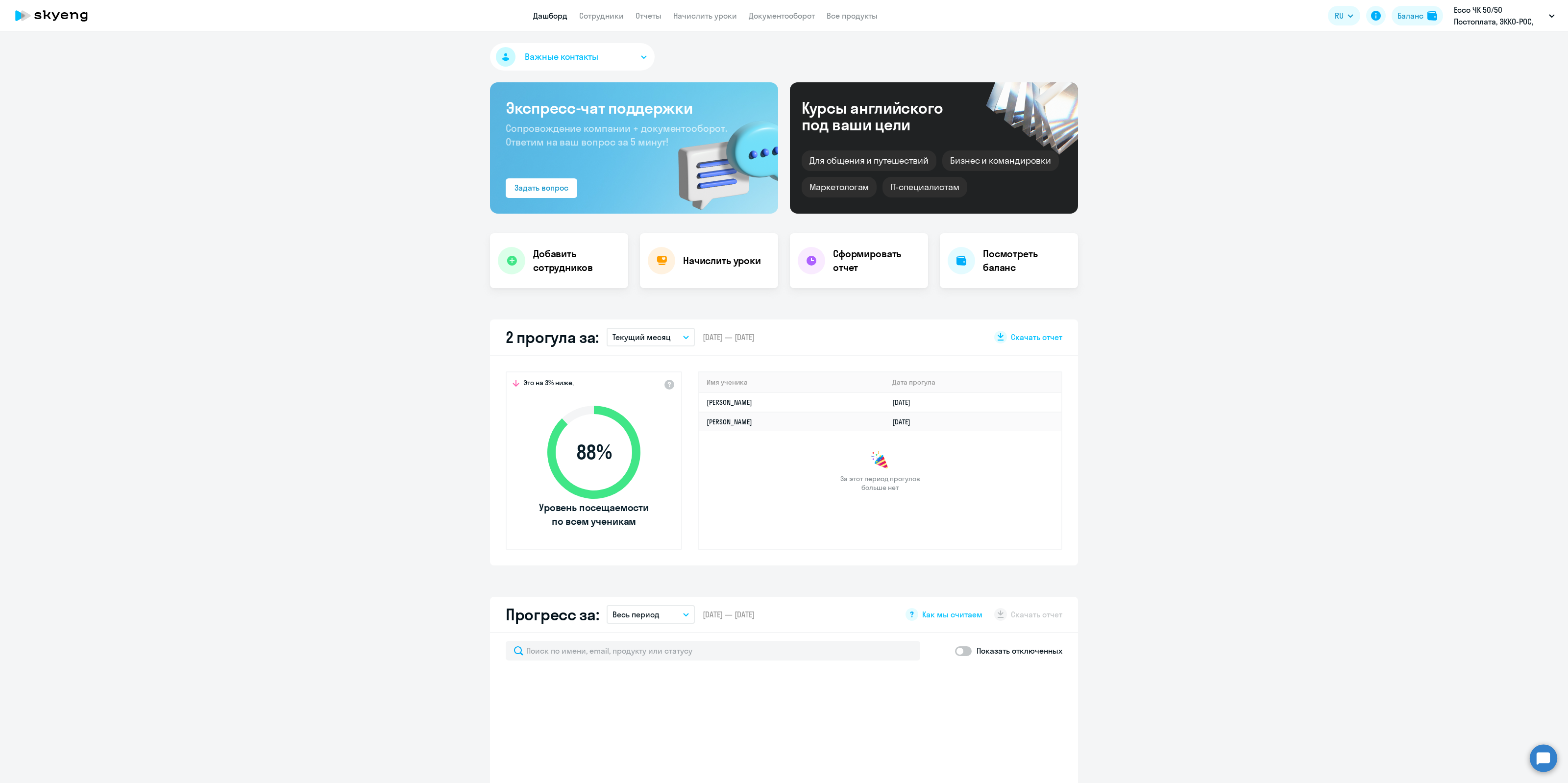
select select "30"
